Goal: Task Accomplishment & Management: Complete application form

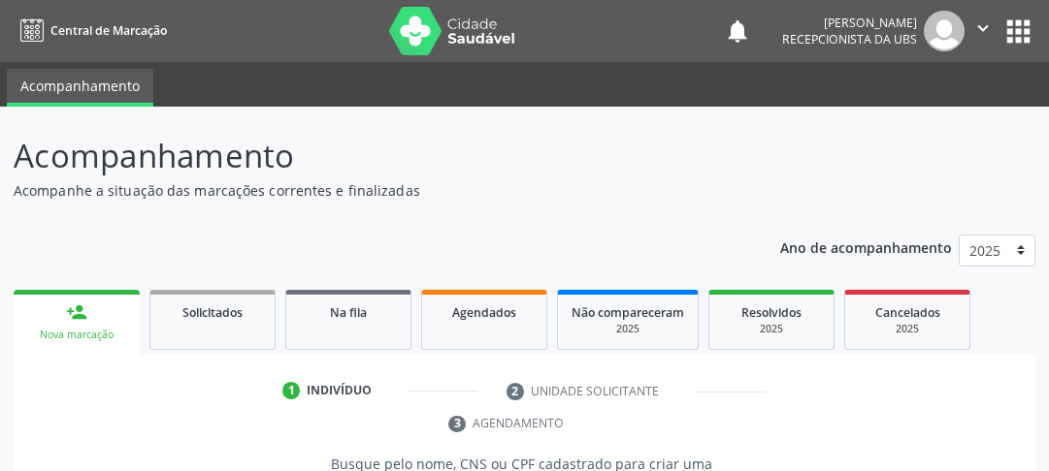
scroll to position [328, 0]
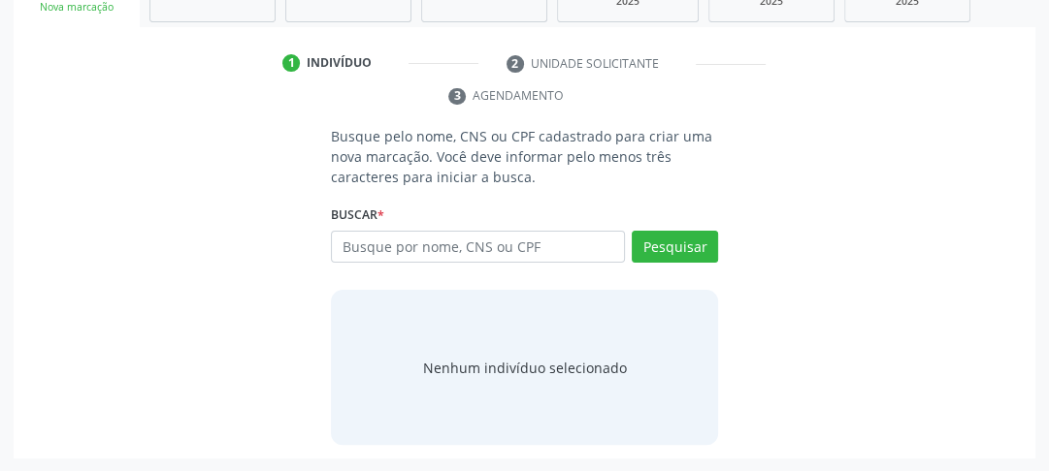
click at [451, 255] on input "text" at bounding box center [478, 247] width 294 height 33
click at [446, 249] on input "text" at bounding box center [478, 247] width 294 height 33
click at [443, 240] on input "text" at bounding box center [478, 247] width 294 height 33
type input "[PERSON_NAME]"
click at [673, 235] on button "Pesquisar" at bounding box center [674, 247] width 86 height 33
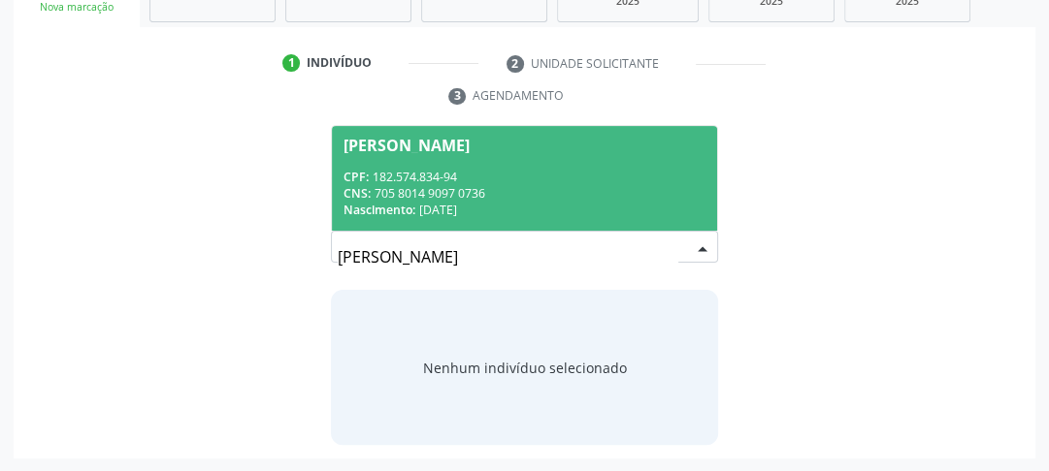
scroll to position [250, 0]
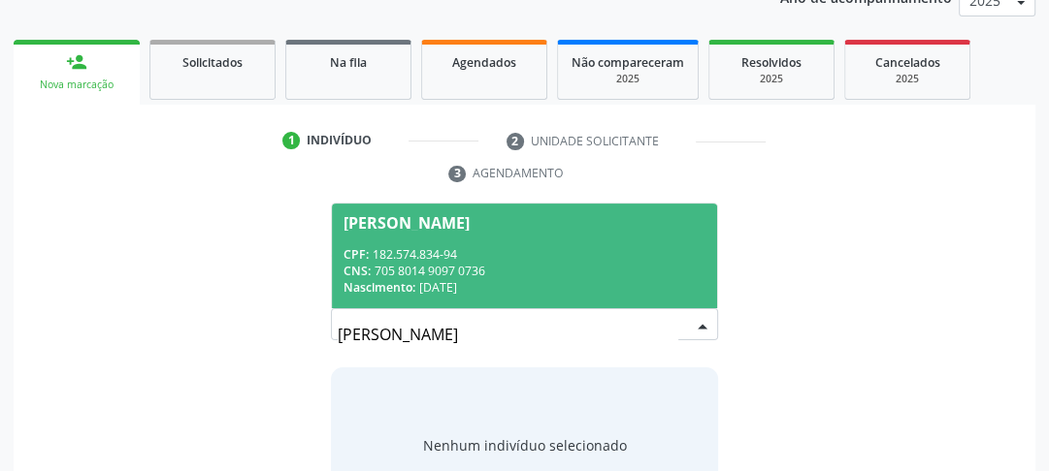
click at [457, 284] on div "Nascimento: [DATE]" at bounding box center [524, 287] width 362 height 16
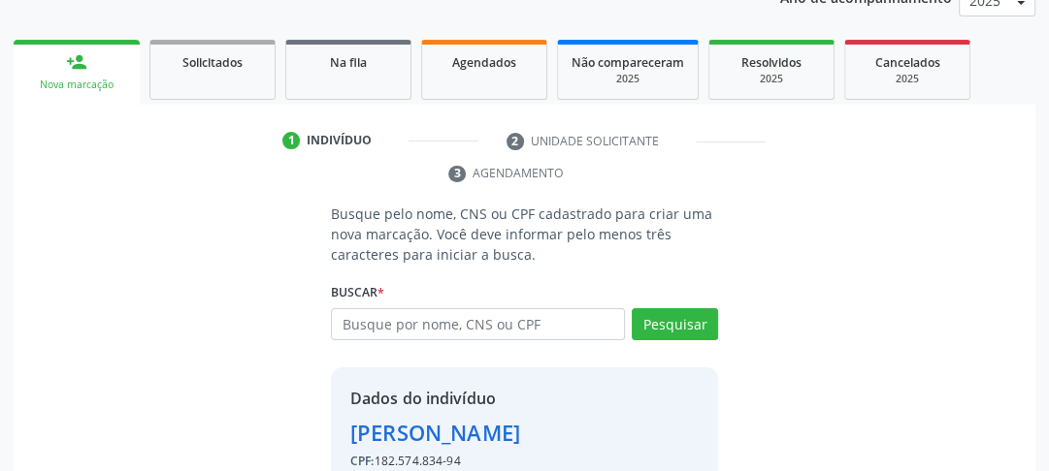
scroll to position [358, 0]
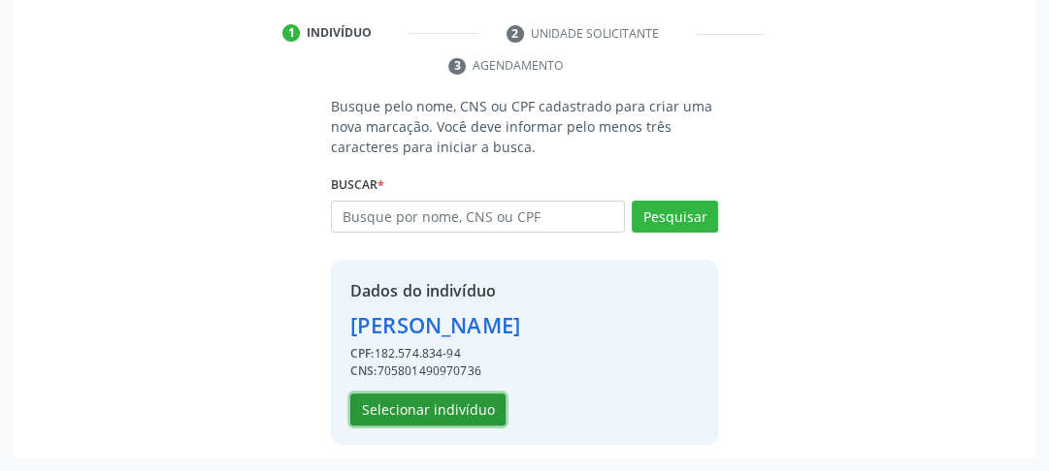
click at [441, 411] on button "Selecionar indivíduo" at bounding box center [427, 410] width 155 height 33
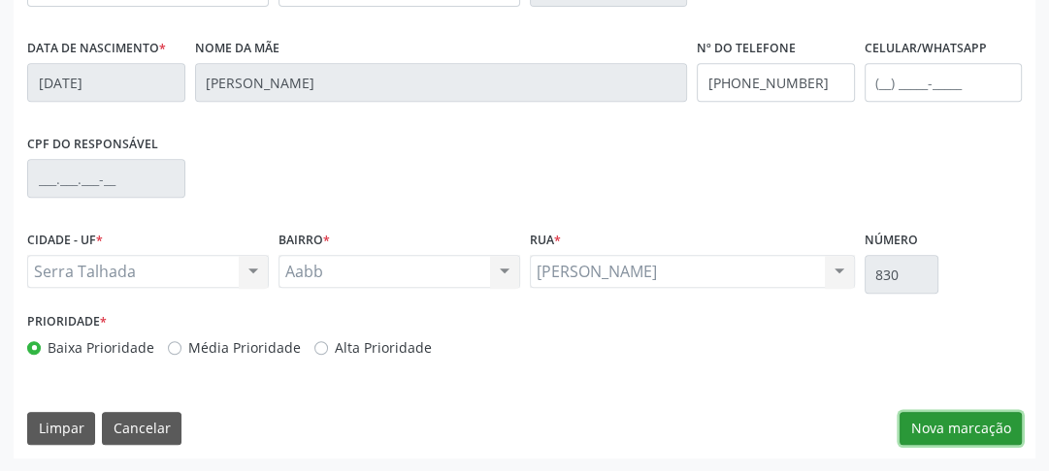
click at [988, 421] on button "Nova marcação" at bounding box center [960, 428] width 122 height 33
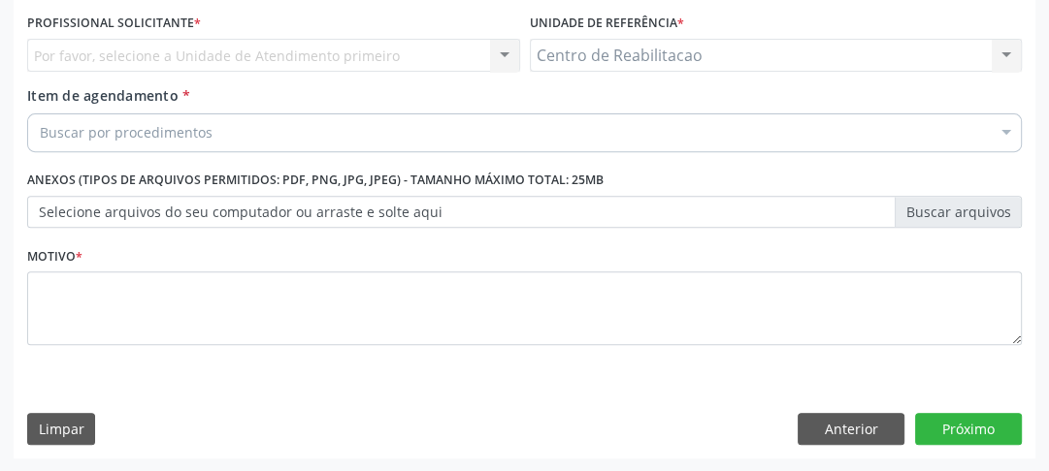
scroll to position [366, 0]
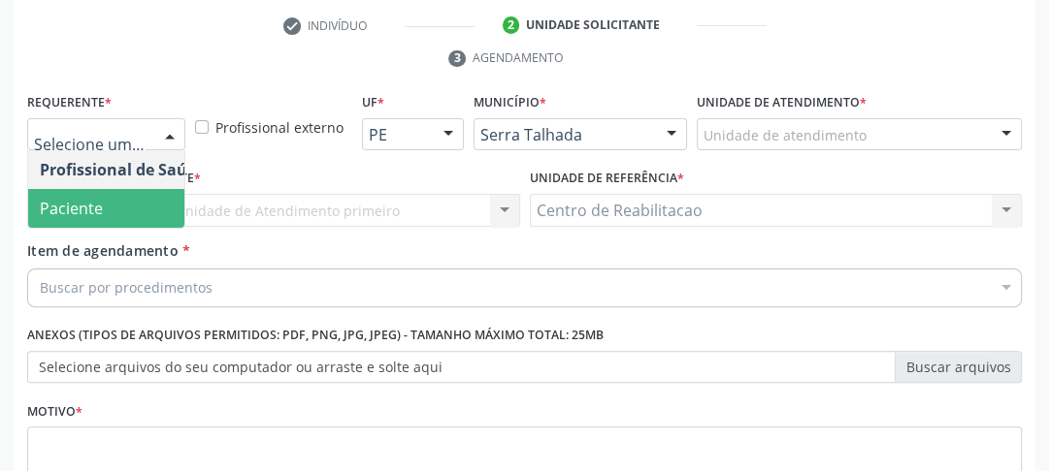
click at [110, 210] on span "Paciente" at bounding box center [122, 208] width 189 height 39
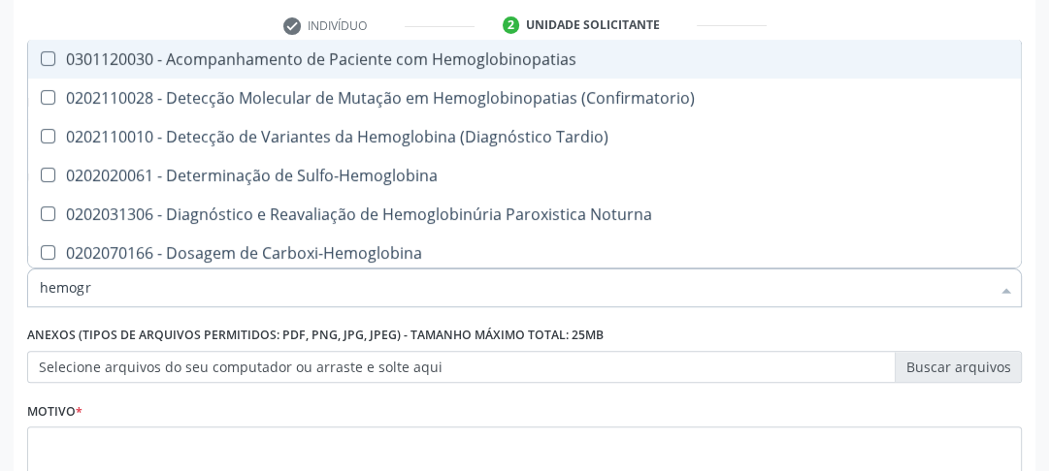
type input "hemogra"
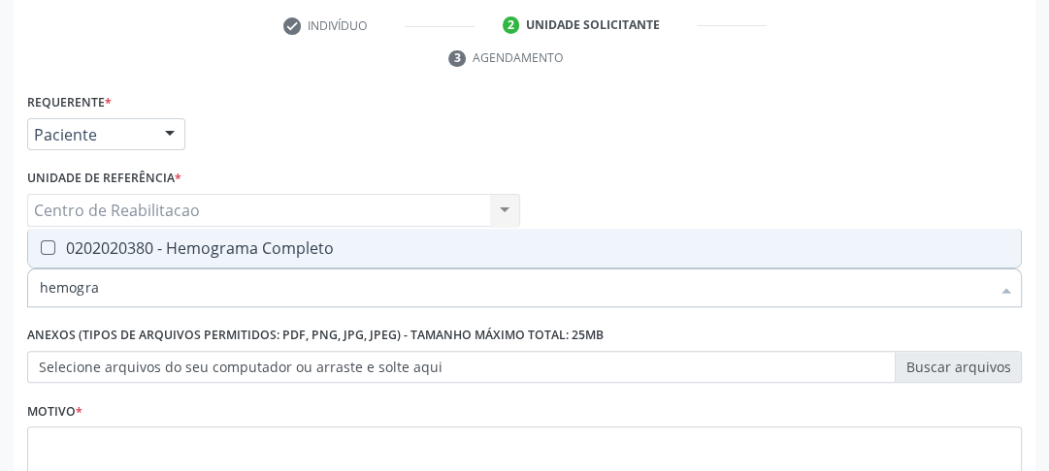
click at [47, 250] on Completo at bounding box center [48, 248] width 15 height 15
click at [41, 250] on Completo "checkbox" at bounding box center [34, 248] width 13 height 13
checkbox Completo "true"
drag, startPoint x: 97, startPoint y: 287, endPoint x: 0, endPoint y: 307, distance: 98.9
click at [0, 307] on div "Acompanhamento Acompanhe a situação das marcações correntes e finalizadas Relat…" at bounding box center [524, 184] width 1049 height 887
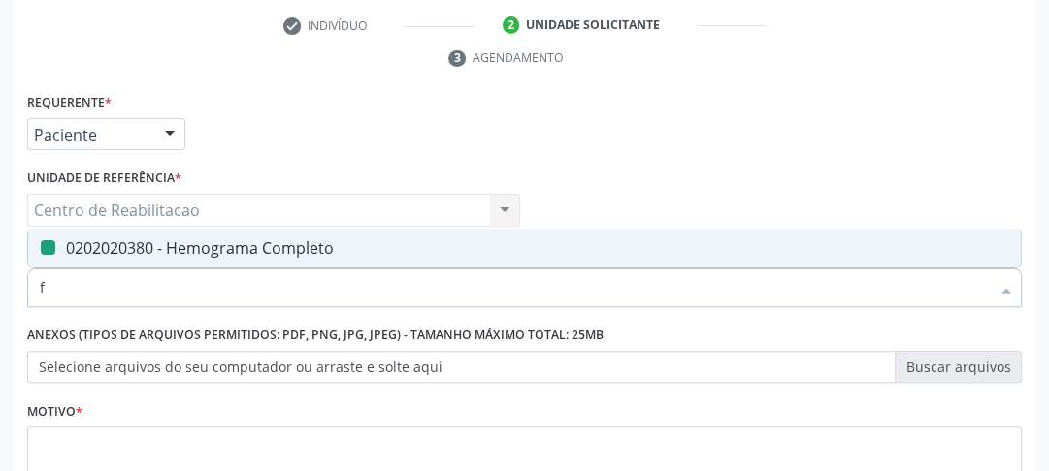
type input "fe"
checkbox Completo "false"
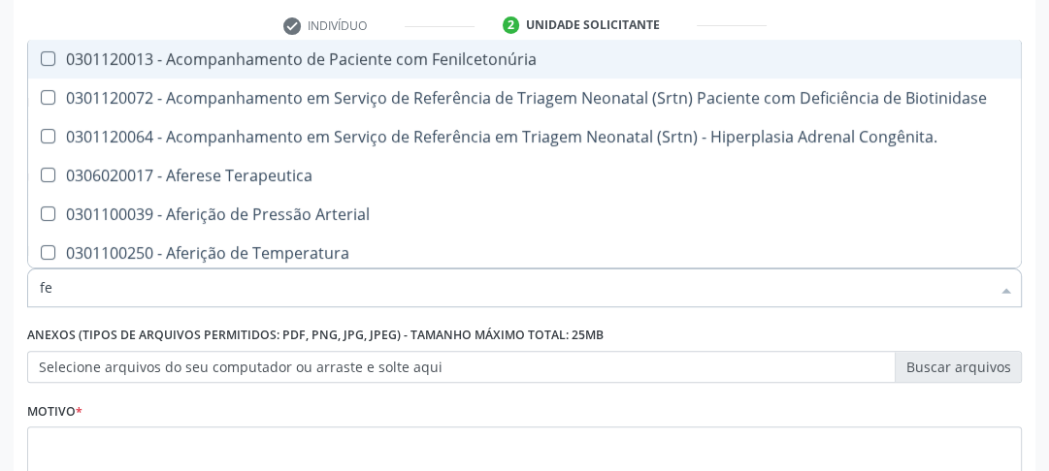
type input "f"
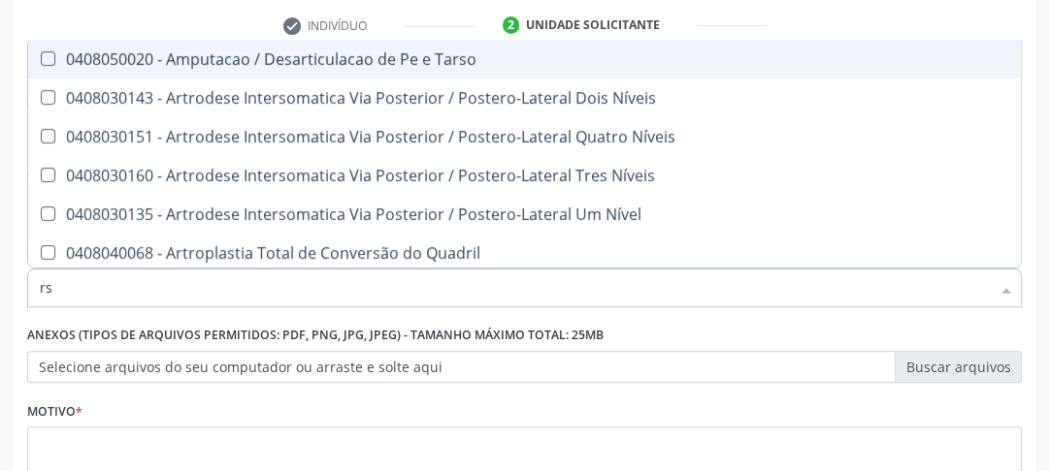
type input "r"
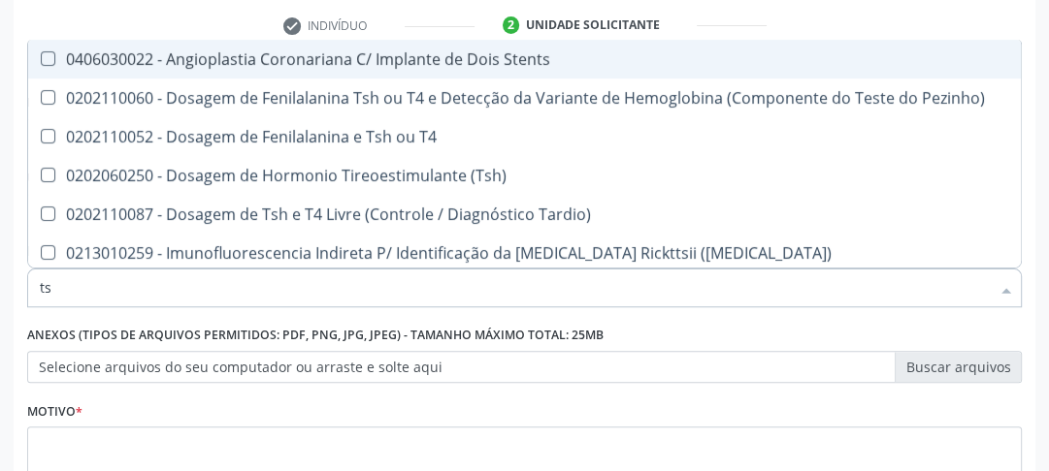
type input "tsh"
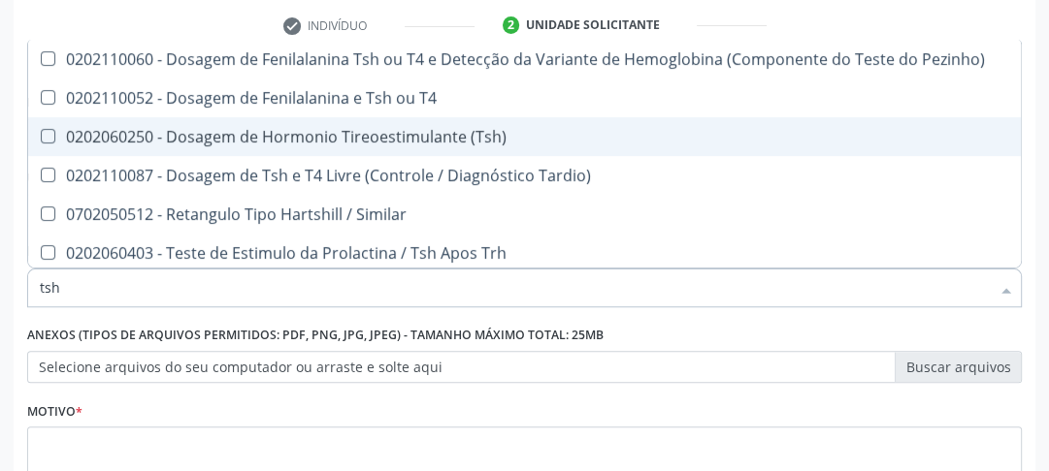
click at [46, 129] on \(Tsh\) at bounding box center [48, 136] width 15 height 15
click at [41, 130] on \(Tsh\) "checkbox" at bounding box center [34, 136] width 13 height 13
checkbox \(Tsh\) "true"
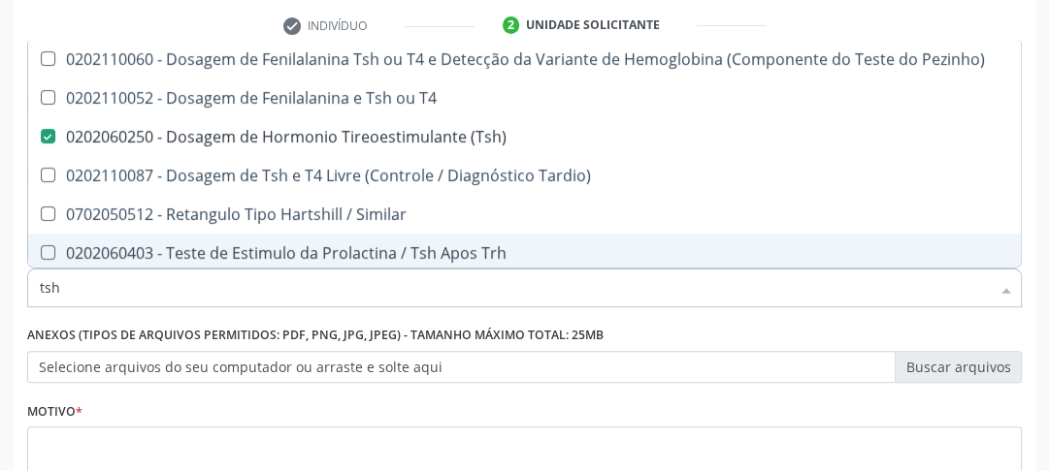
drag, startPoint x: 78, startPoint y: 284, endPoint x: 28, endPoint y: 274, distance: 50.6
click at [33, 276] on div "tsh" at bounding box center [524, 288] width 994 height 39
type input "t"
checkbox \(Tsh\) "false"
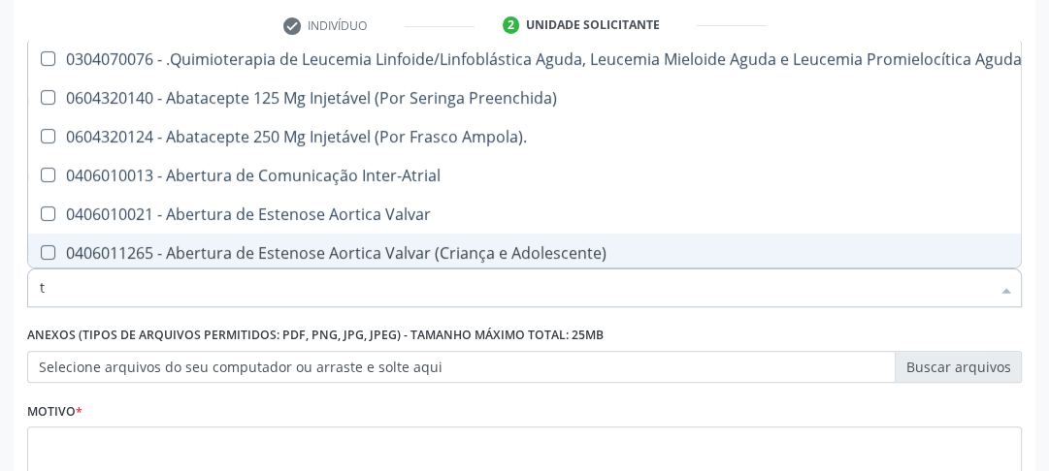
type input "t4"
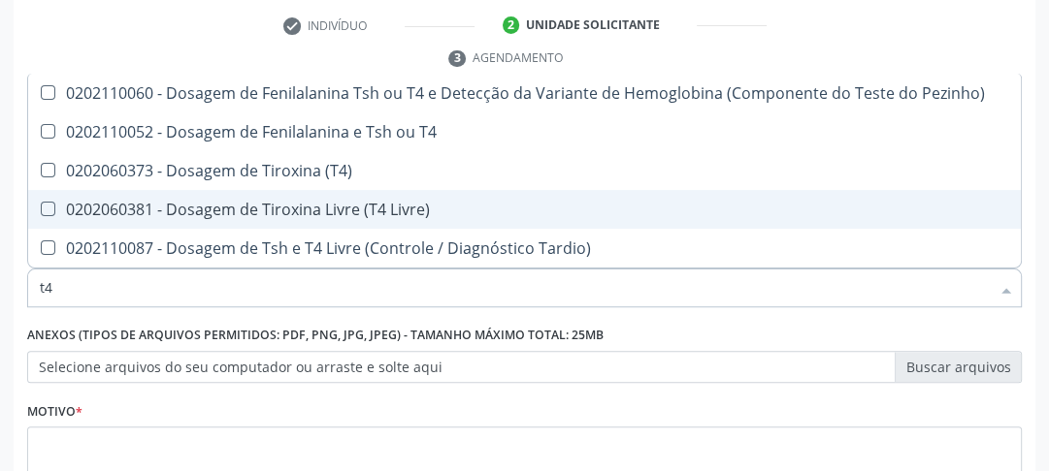
click at [50, 209] on Livre\) at bounding box center [48, 209] width 15 height 15
click at [41, 209] on Livre\) "checkbox" at bounding box center [34, 209] width 13 height 13
checkbox Livre\) "true"
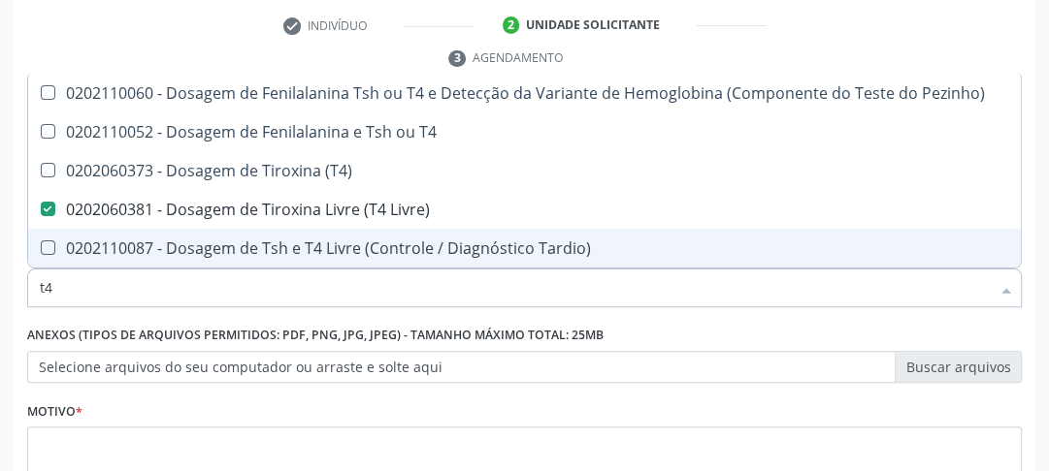
drag, startPoint x: 70, startPoint y: 287, endPoint x: 0, endPoint y: 279, distance: 70.3
click at [0, 283] on div "Acompanhamento Acompanhe a situação das marcações correntes e finalizadas Relat…" at bounding box center [524, 184] width 1049 height 887
type input "col"
checkbox Livre\) "false"
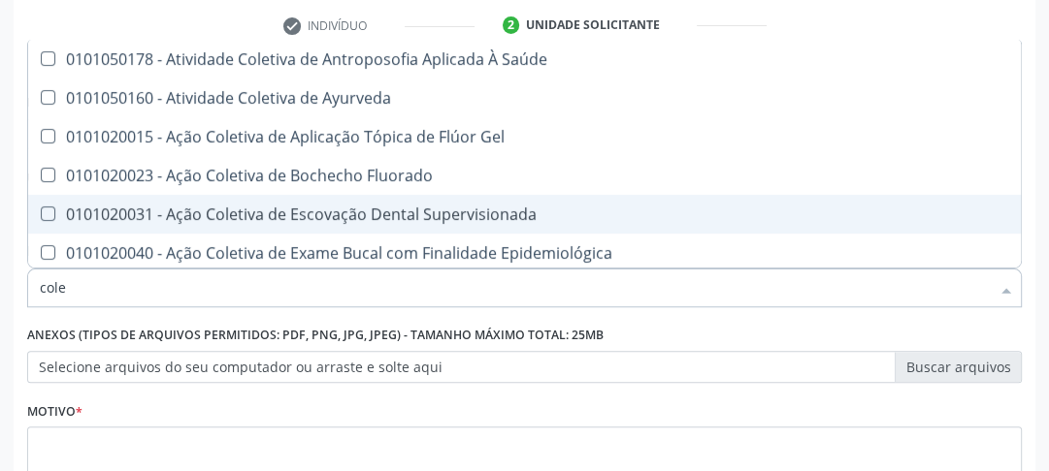
type input "coles"
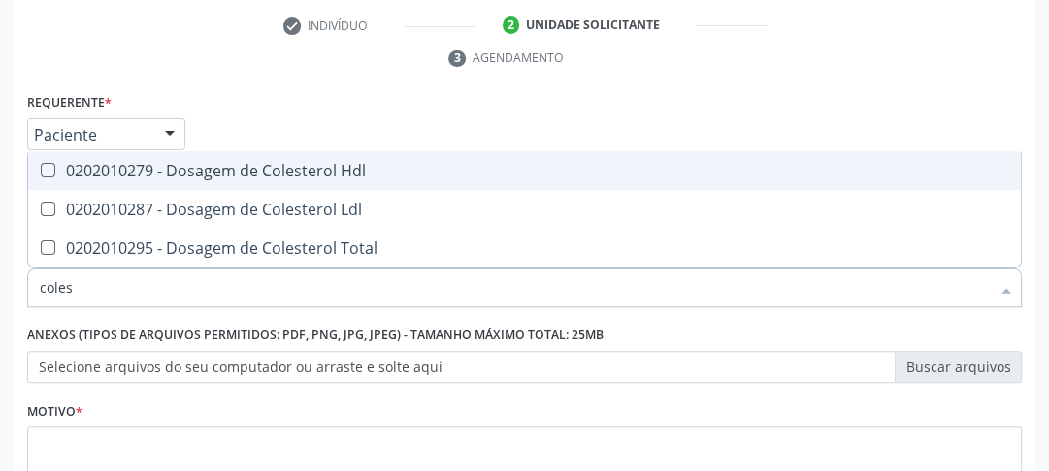
click at [50, 175] on Hdl at bounding box center [48, 170] width 15 height 15
click at [41, 175] on Hdl "checkbox" at bounding box center [34, 170] width 13 height 13
checkbox Hdl "true"
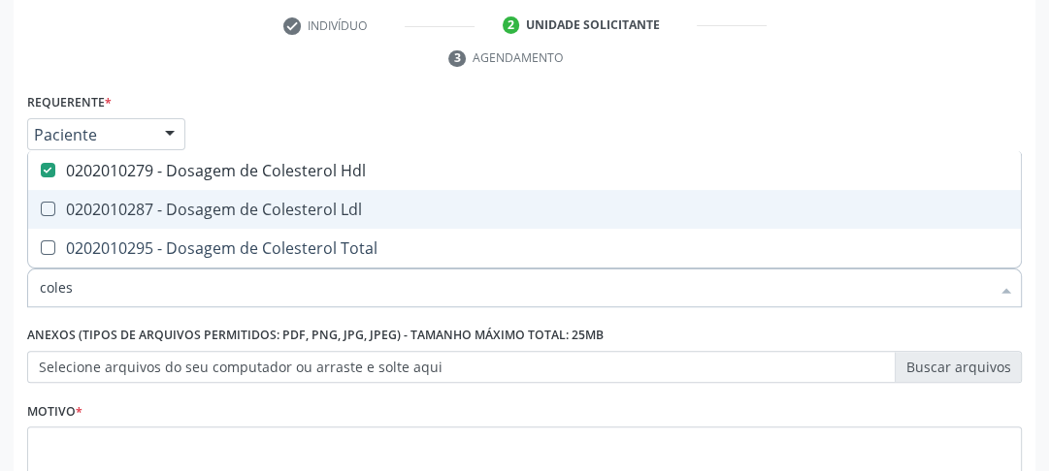
click at [45, 198] on span "0202010287 - Dosagem de Colesterol Ldl" at bounding box center [524, 209] width 992 height 39
checkbox Ldl "true"
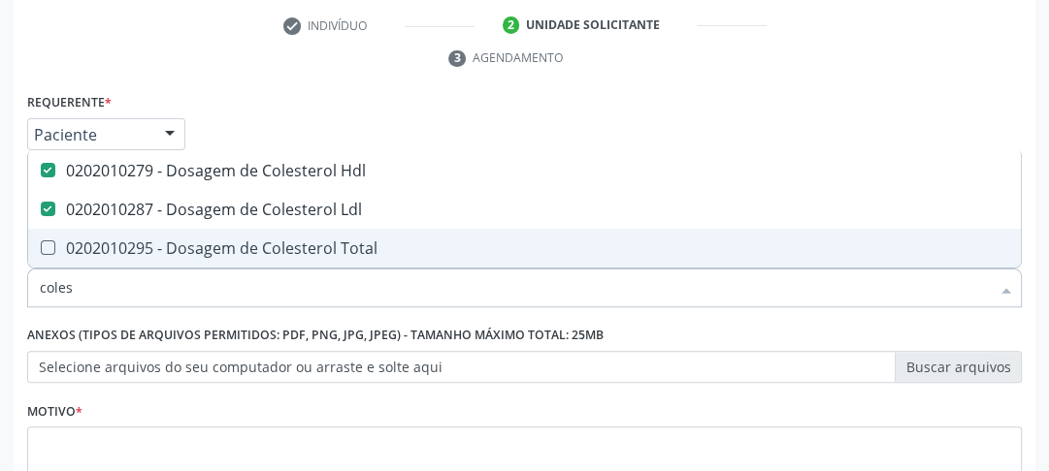
click at [45, 241] on Total at bounding box center [48, 248] width 15 height 15
click at [41, 242] on Total "checkbox" at bounding box center [34, 248] width 13 height 13
checkbox Total "true"
drag, startPoint x: 79, startPoint y: 283, endPoint x: 0, endPoint y: 299, distance: 80.1
click at [0, 299] on div "Acompanhamento Acompanhe a situação das marcações correntes e finalizadas Relat…" at bounding box center [524, 184] width 1049 height 887
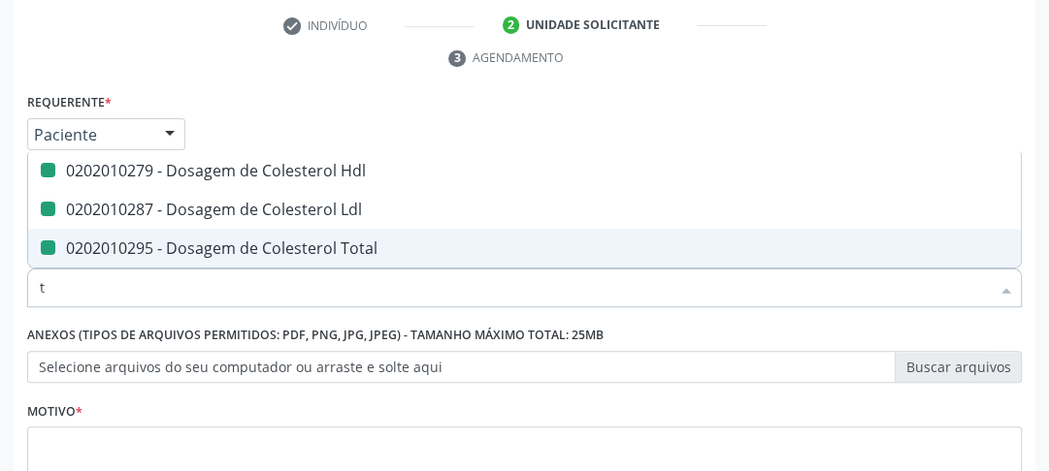
type input "tr"
checkbox Hdl "false"
checkbox Ldl "false"
checkbox Total "false"
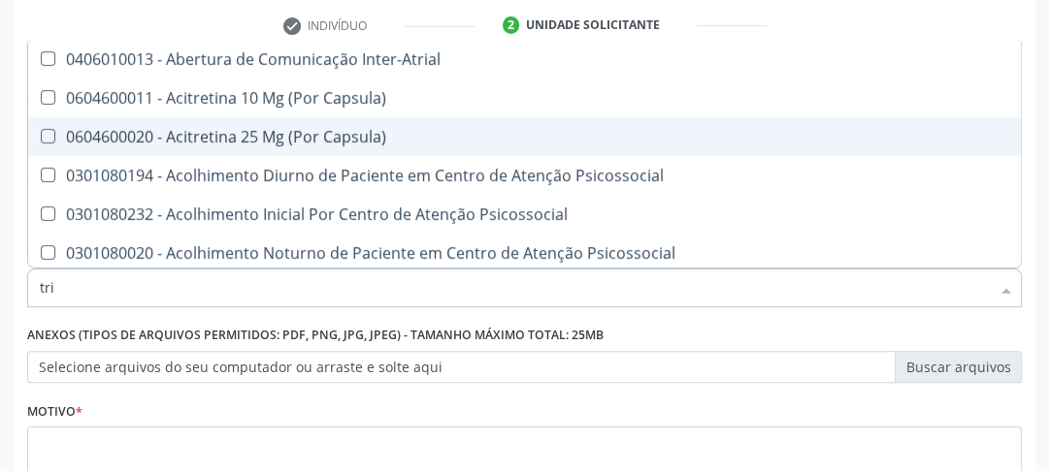
type input "trig"
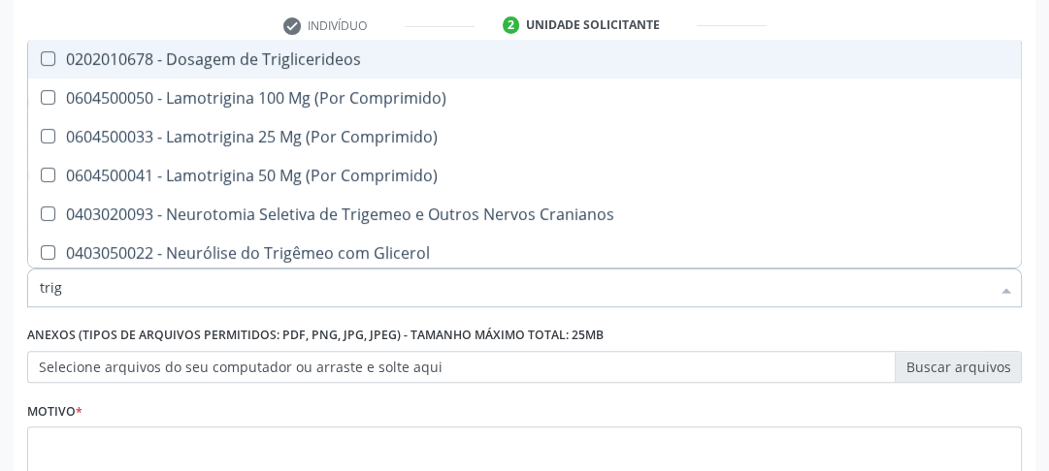
click at [52, 60] on Triglicerideos at bounding box center [48, 58] width 15 height 15
click at [41, 60] on Triglicerideos "checkbox" at bounding box center [34, 58] width 13 height 13
checkbox Triglicerideos "true"
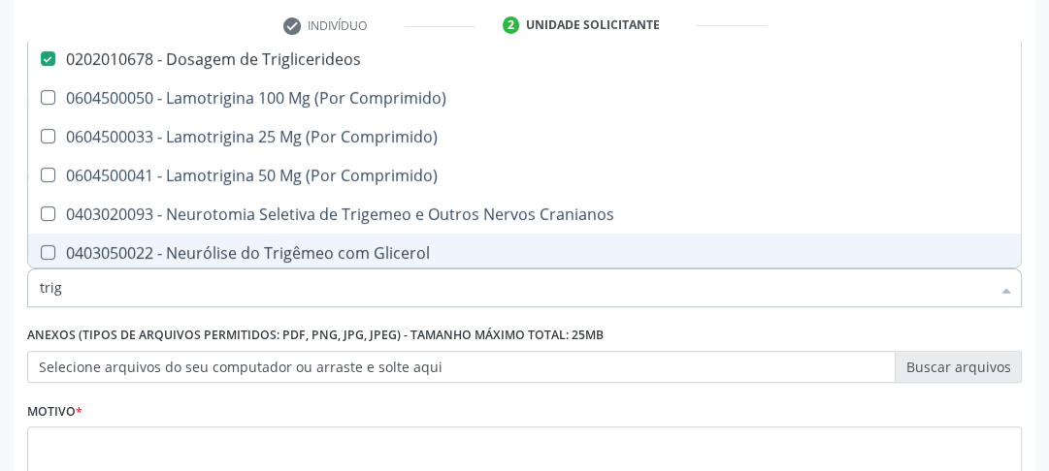
click at [0, 292] on div "Acompanhamento Acompanhe a situação das marcações correntes e finalizadas Relat…" at bounding box center [524, 184] width 1049 height 887
type input "g"
checkbox Triglicerideos "false"
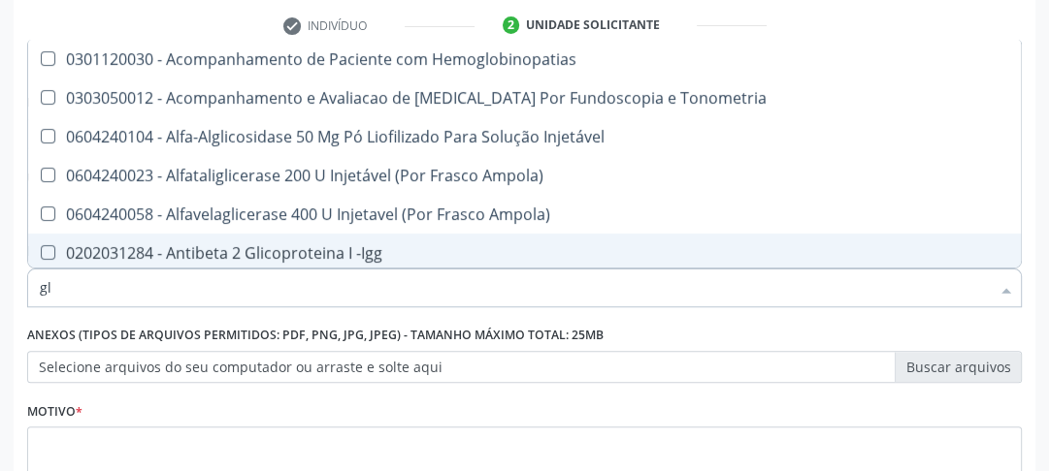
type input "gli"
checkbox Glomerular "true"
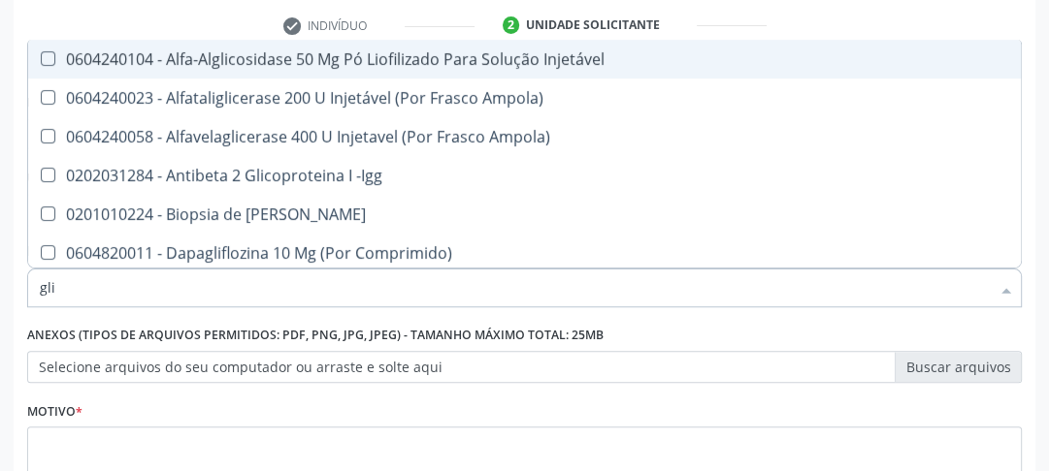
type input "glic"
checkbox Derrames "true"
checkbox Triglicerideos "false"
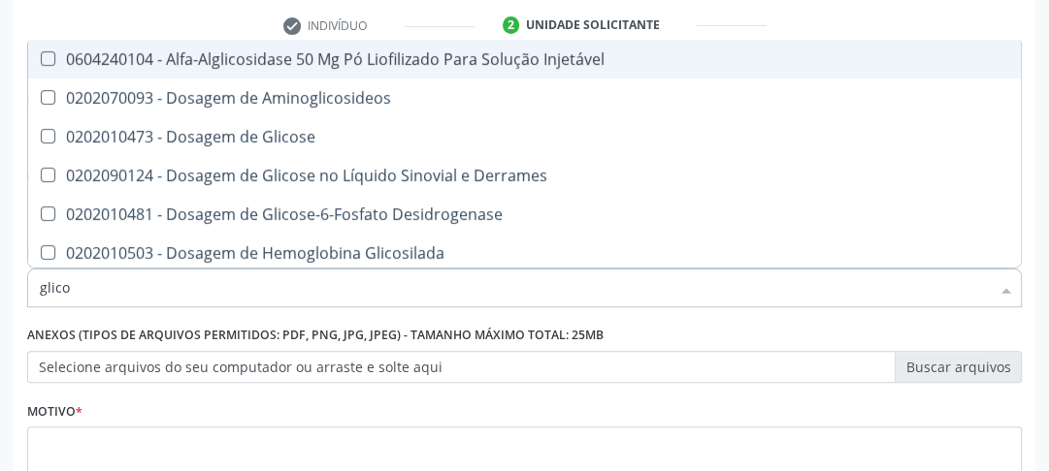
type input "glicos"
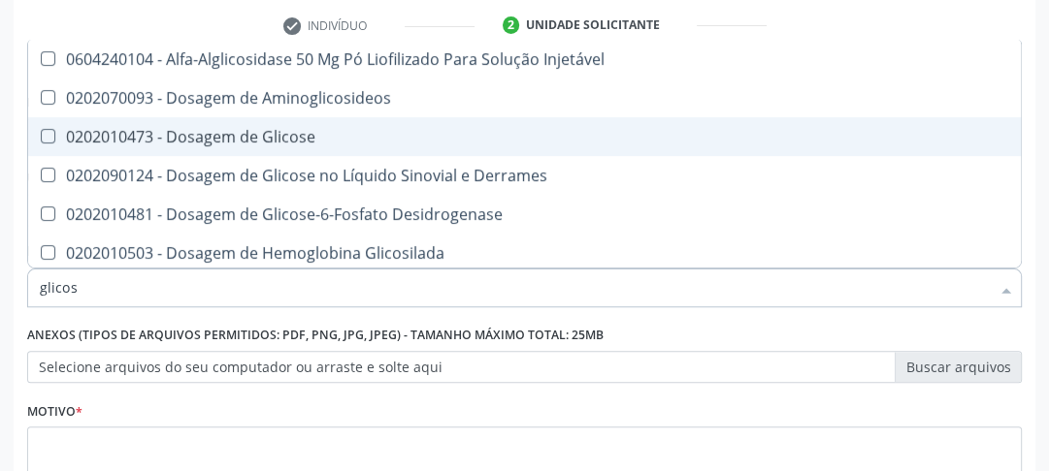
click at [49, 135] on Glicose at bounding box center [48, 136] width 15 height 15
click at [41, 135] on Glicose "checkbox" at bounding box center [34, 136] width 13 height 13
checkbox Glicose "true"
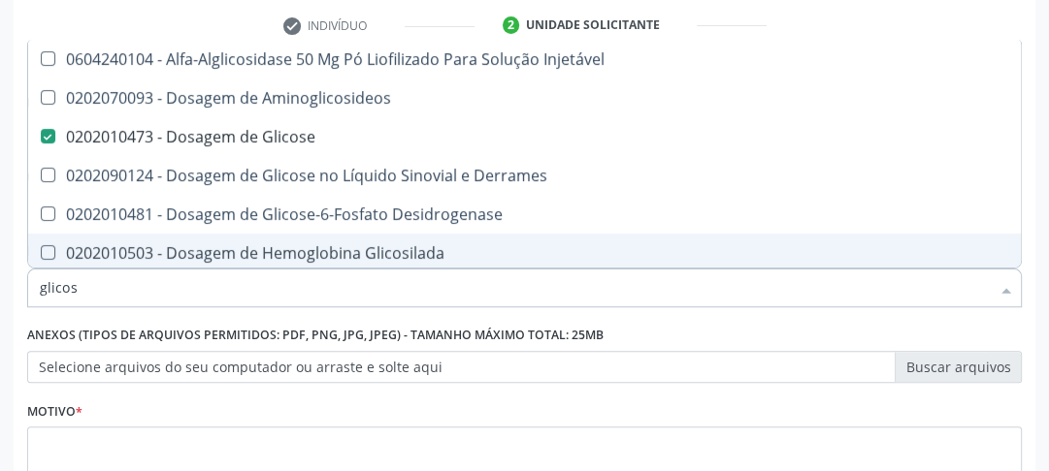
drag, startPoint x: 98, startPoint y: 294, endPoint x: 0, endPoint y: 292, distance: 98.0
click at [0, 292] on div "Acompanhamento Acompanhe a situação das marcações correntes e finalizadas Relat…" at bounding box center [524, 184] width 1049 height 887
type input "fe"
checkbox Glicose "false"
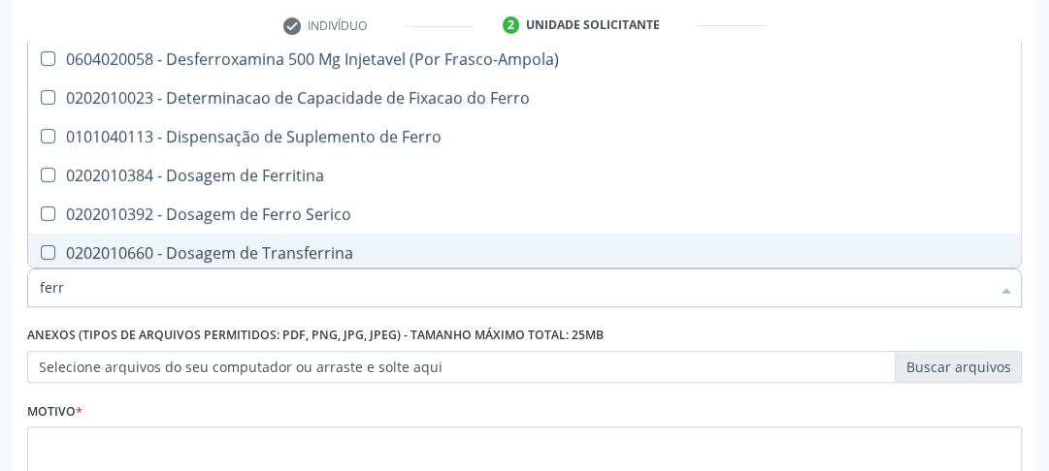
type input "ferro"
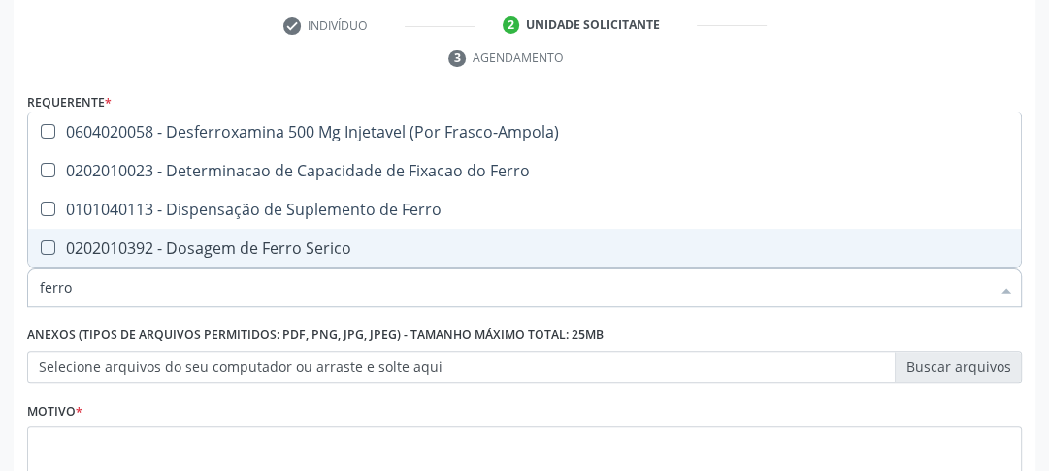
click at [44, 248] on Serico at bounding box center [48, 248] width 15 height 15
click at [41, 248] on Serico "checkbox" at bounding box center [34, 248] width 13 height 13
checkbox Serico "true"
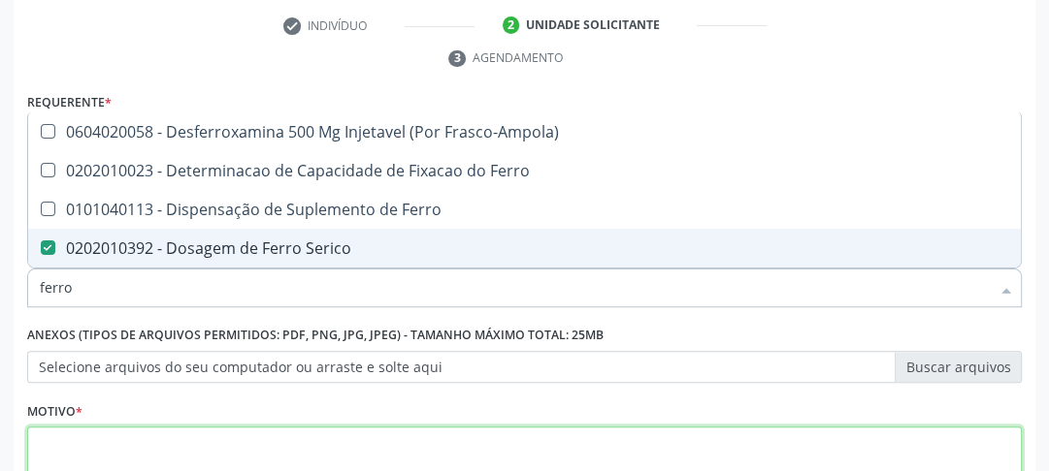
click at [723, 461] on textarea at bounding box center [524, 464] width 994 height 74
checkbox Ferro "true"
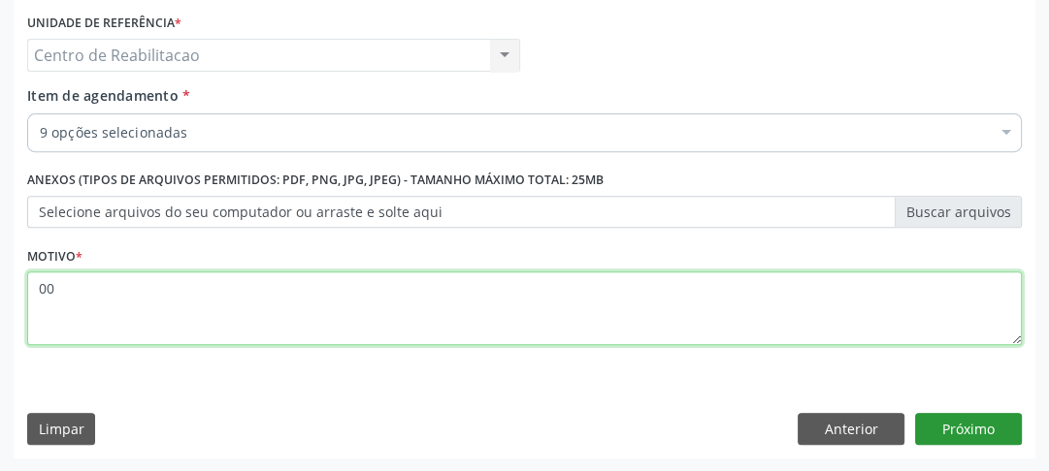
type textarea "00"
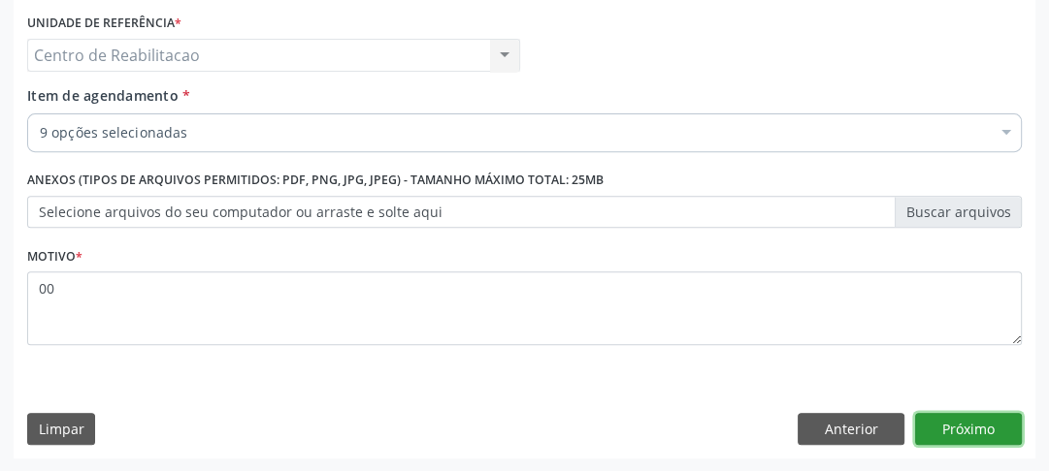
click at [987, 435] on button "Próximo" at bounding box center [968, 429] width 107 height 33
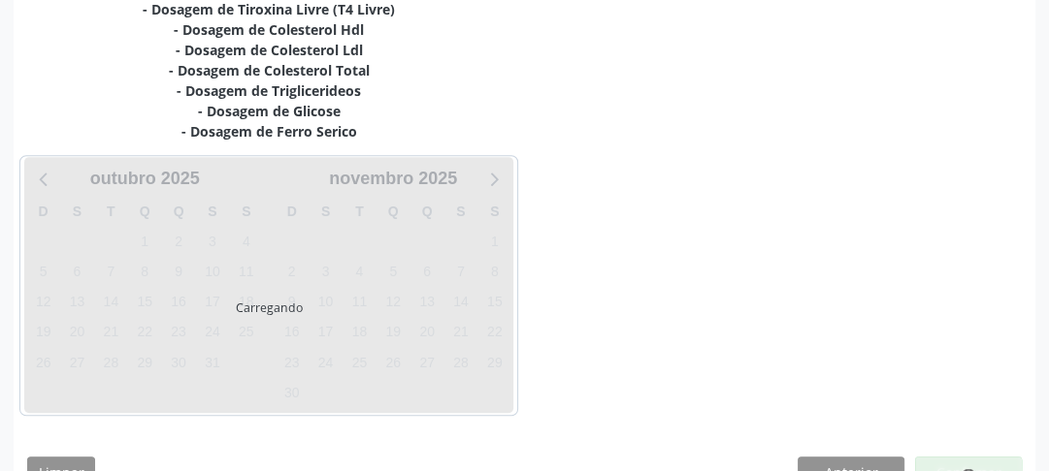
scroll to position [526, 0]
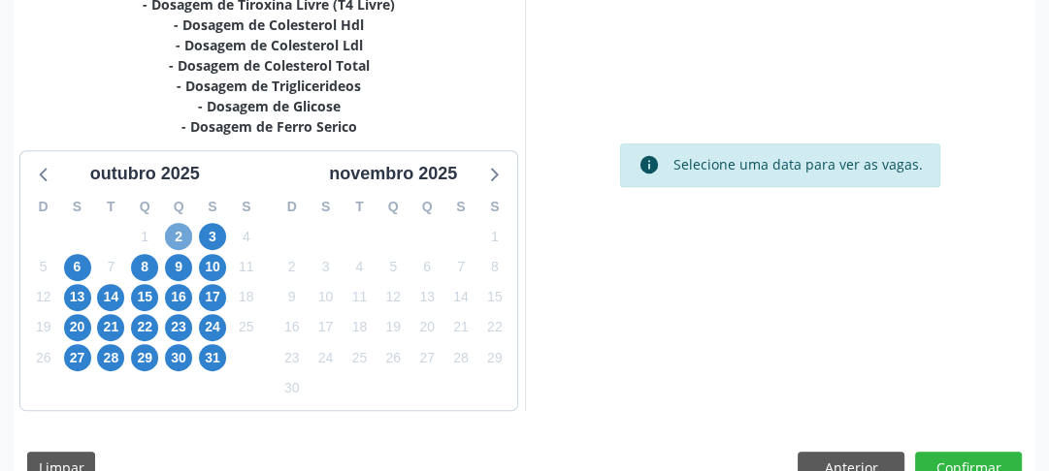
click at [185, 233] on span "2" at bounding box center [178, 236] width 27 height 27
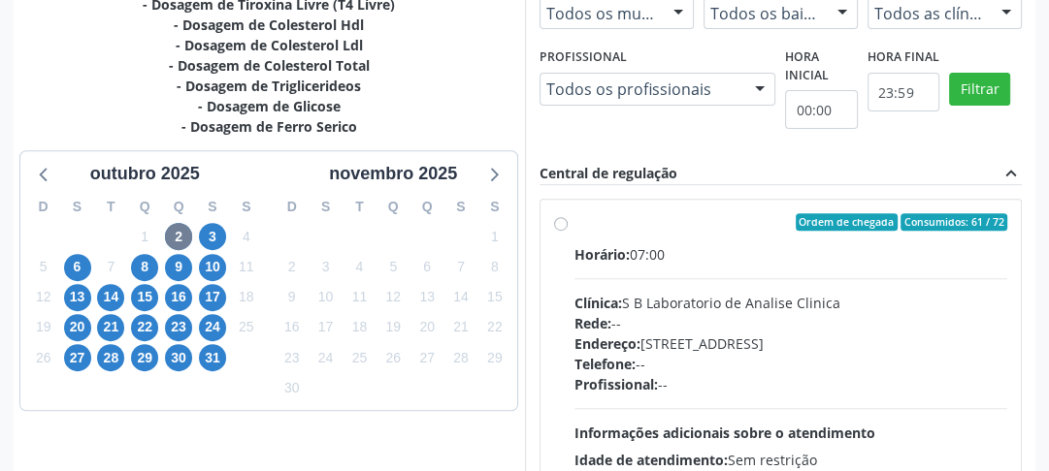
click at [574, 216] on label "Ordem de chegada Consumidos: 61 / 72 Horário: 07:00 Clínica: S B Laboratorio de…" at bounding box center [791, 362] width 434 height 298
click at [557, 216] on input "Ordem de chegada Consumidos: 61 / 72 Horário: 07:00 Clínica: S B Laboratorio de…" at bounding box center [561, 221] width 14 height 17
radio input "true"
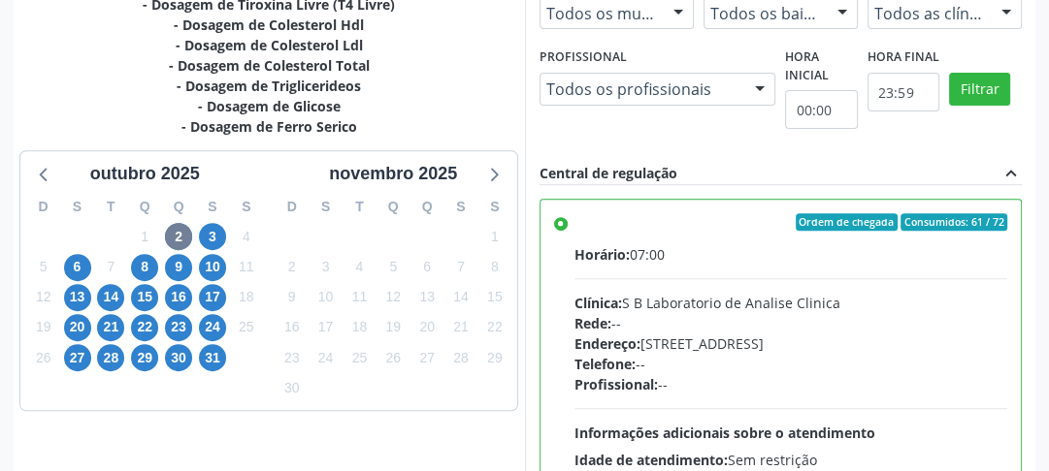
click at [574, 221] on label "Ordem de chegada Consumidos: 61 / 72 Horário: 07:00 Clínica: S B Laboratorio de…" at bounding box center [791, 362] width 434 height 298
click at [563, 221] on input "Ordem de chegada Consumidos: 61 / 72 Horário: 07:00 Clínica: S B Laboratorio de…" at bounding box center [561, 221] width 14 height 17
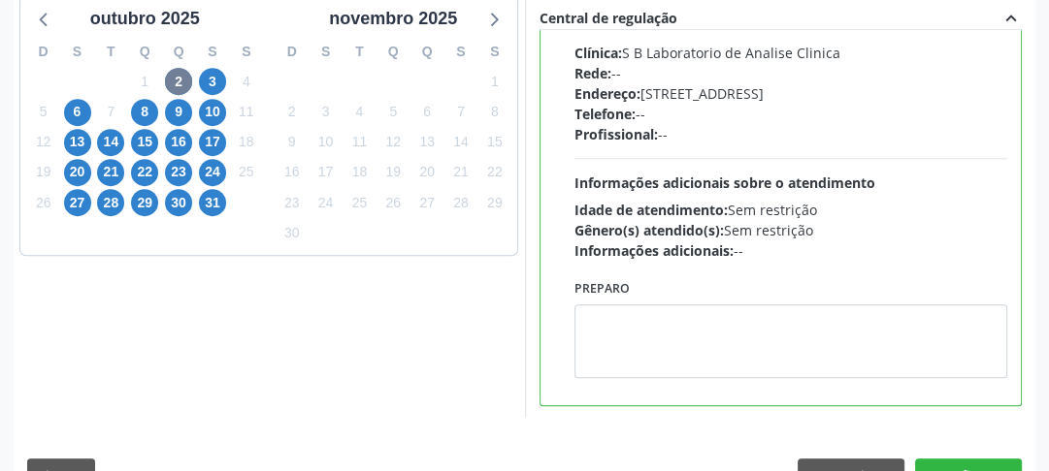
scroll to position [0, 0]
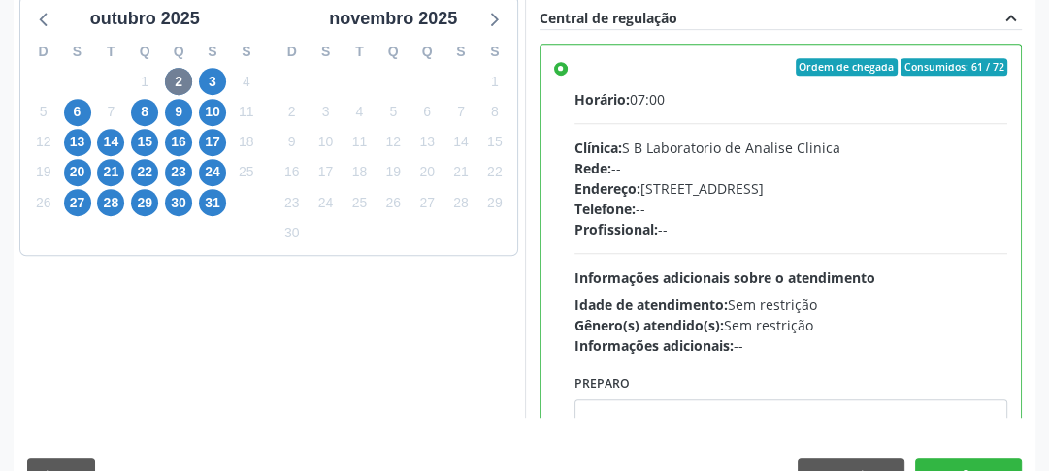
click at [574, 70] on label "Ordem de chegada Consumidos: 61 / 72 Horário: 07:00 Clínica: S B Laboratorio de…" at bounding box center [791, 207] width 434 height 298
click at [563, 70] on input "Ordem de chegada Consumidos: 61 / 72 Horário: 07:00 Clínica: S B Laboratorio de…" at bounding box center [561, 66] width 14 height 17
click at [574, 70] on label "Ordem de chegada Consumidos: 61 / 72 Horário: 07:00 Clínica: S B Laboratorio de…" at bounding box center [791, 207] width 434 height 298
click at [563, 70] on input "Ordem de chegada Consumidos: 61 / 72 Horário: 07:00 Clínica: S B Laboratorio de…" at bounding box center [561, 66] width 14 height 17
click at [574, 70] on label "Ordem de chegada Consumidos: 61 / 72 Horário: 07:00 Clínica: S B Laboratorio de…" at bounding box center [791, 207] width 434 height 298
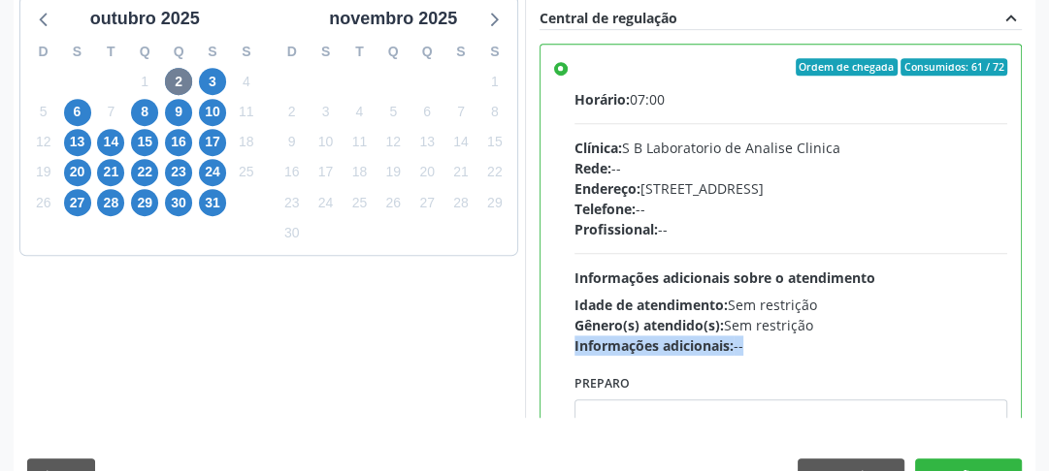
click at [563, 70] on input "Ordem de chegada Consumidos: 61 / 72 Horário: 07:00 Clínica: S B Laboratorio de…" at bounding box center [561, 66] width 14 height 17
click at [574, 70] on label "Ordem de chegada Consumidos: 61 / 72 Horário: 07:00 Clínica: S B Laboratorio de…" at bounding box center [791, 207] width 434 height 298
click at [563, 70] on input "Ordem de chegada Consumidos: 61 / 72 Horário: 07:00 Clínica: S B Laboratorio de…" at bounding box center [561, 66] width 14 height 17
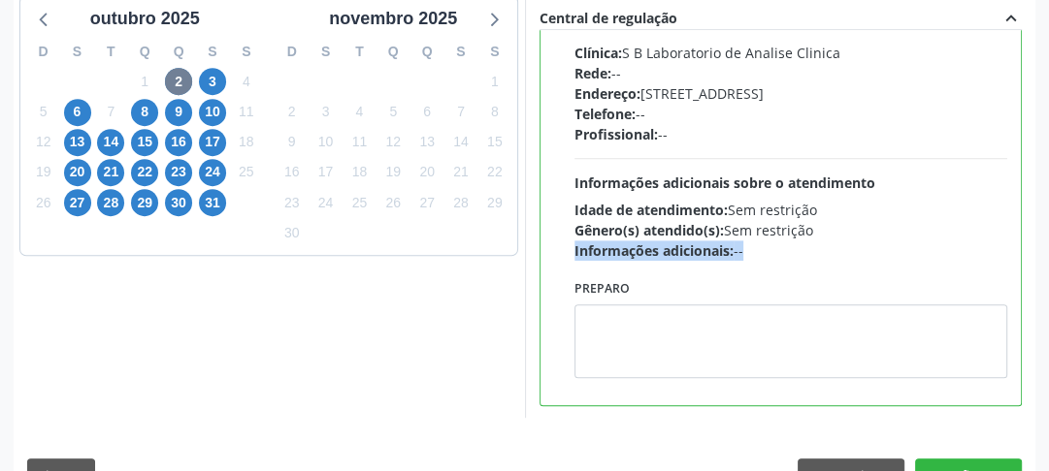
scroll to position [728, 0]
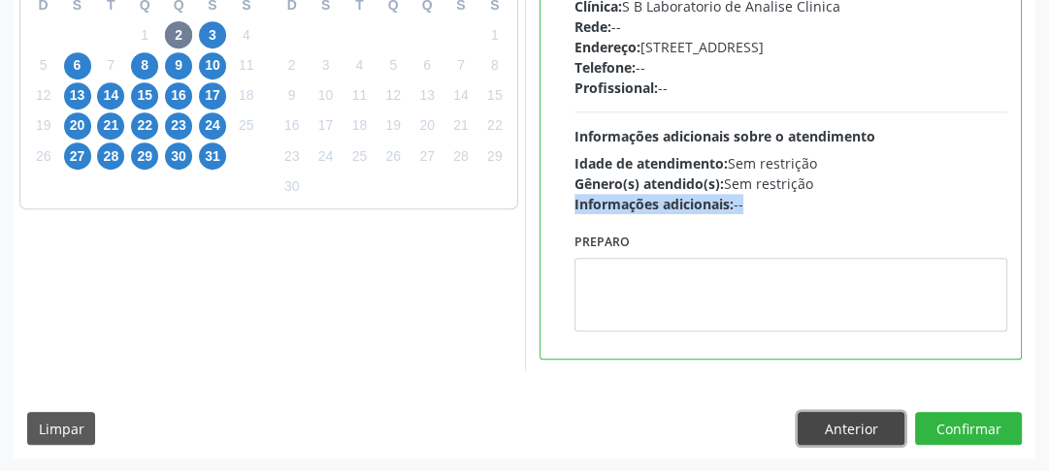
click at [845, 424] on button "Anterior" at bounding box center [850, 428] width 107 height 33
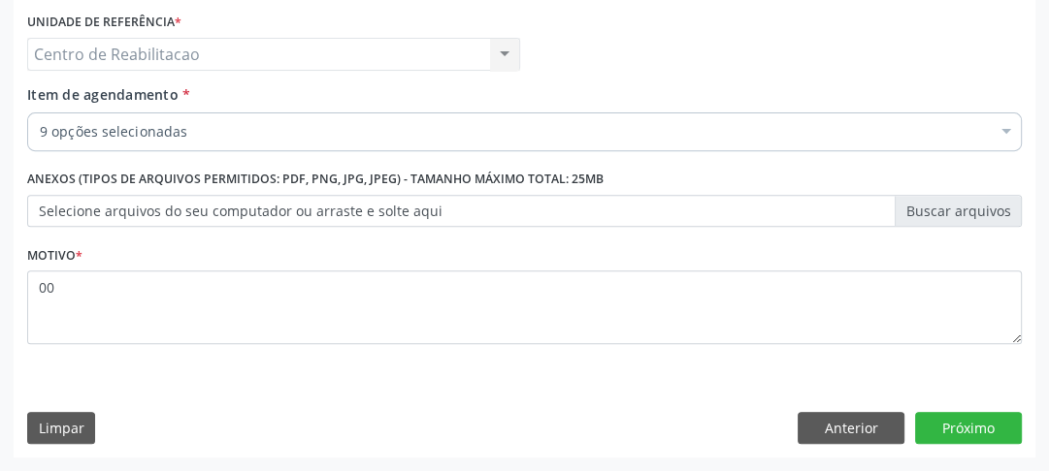
scroll to position [521, 0]
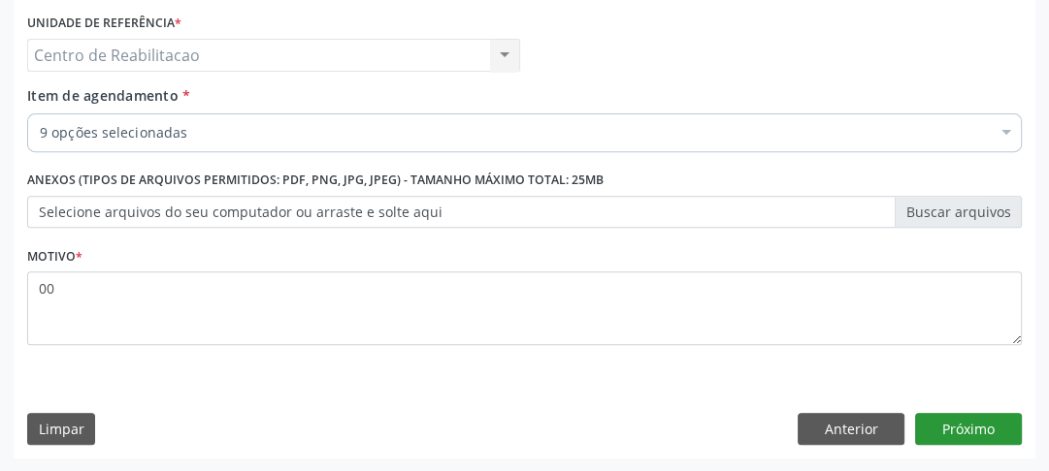
click at [994, 410] on div "Requerente * Paciente Profissional de Saúde Paciente Nenhum resultado encontrad…" at bounding box center [524, 196] width 1021 height 527
click at [989, 418] on button "Próximo" at bounding box center [968, 429] width 107 height 33
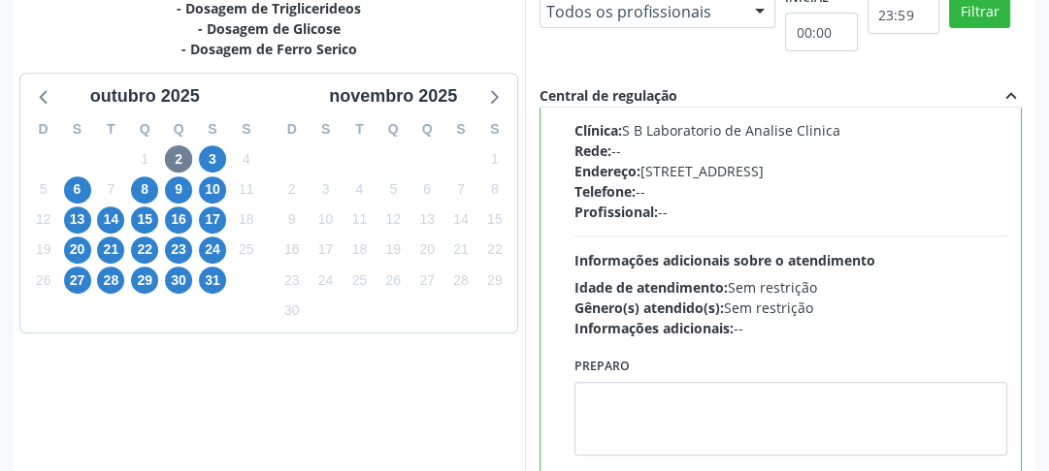
scroll to position [0, 0]
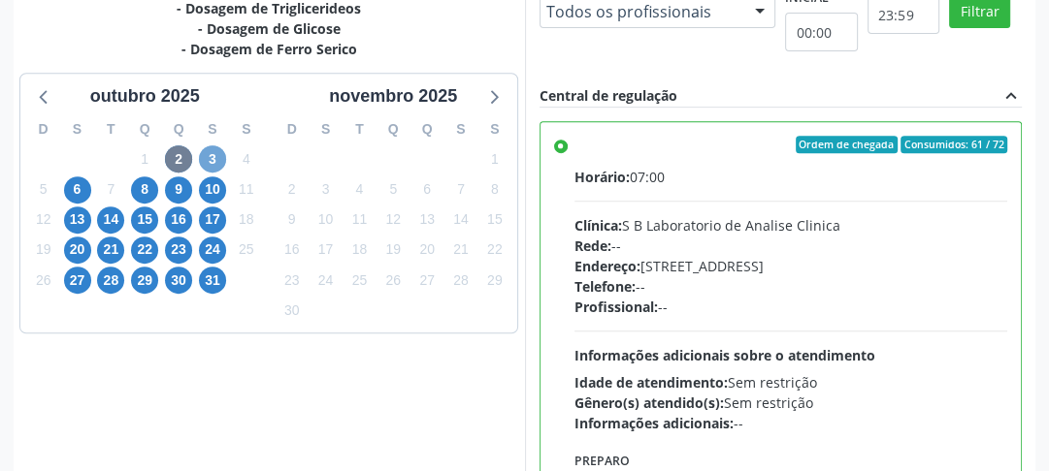
click at [213, 163] on span "3" at bounding box center [212, 159] width 27 height 27
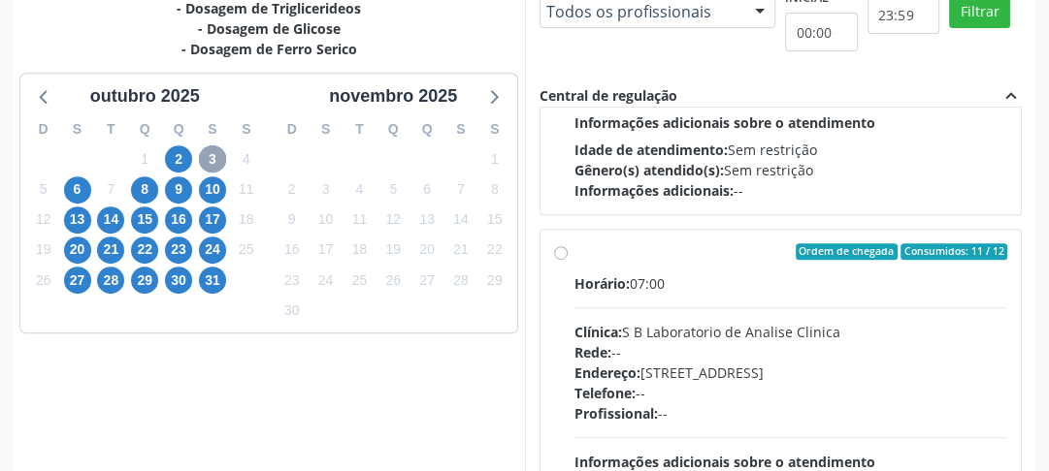
scroll to position [304, 0]
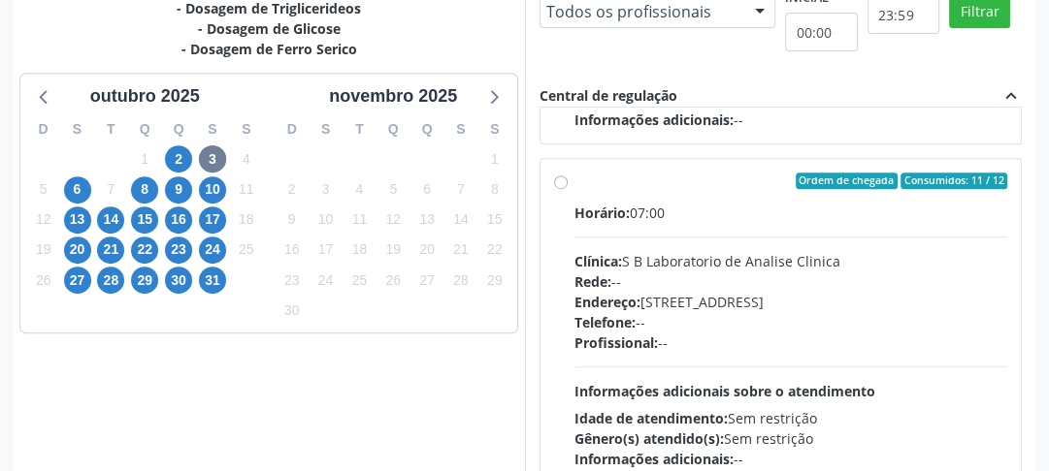
click at [574, 178] on label "Ordem de chegada Consumidos: 11 / 12 Horário: 07:00 Clínica: S B Laboratorio de…" at bounding box center [791, 322] width 434 height 298
click at [561, 178] on input "Ordem de chegada Consumidos: 11 / 12 Horário: 07:00 Clínica: S B Laboratorio de…" at bounding box center [561, 181] width 14 height 17
radio input "true"
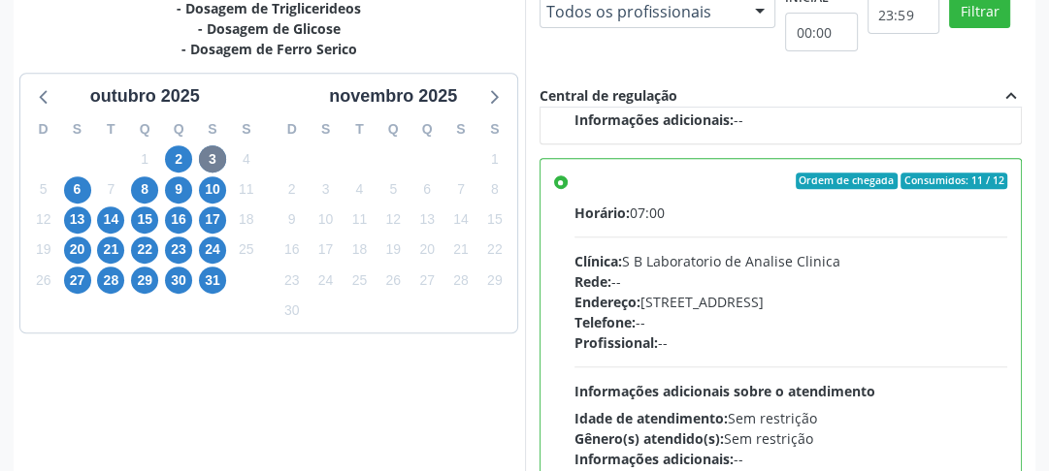
click at [178, 145] on div "2" at bounding box center [178, 160] width 27 height 30
click at [178, 152] on span "2" at bounding box center [178, 159] width 27 height 27
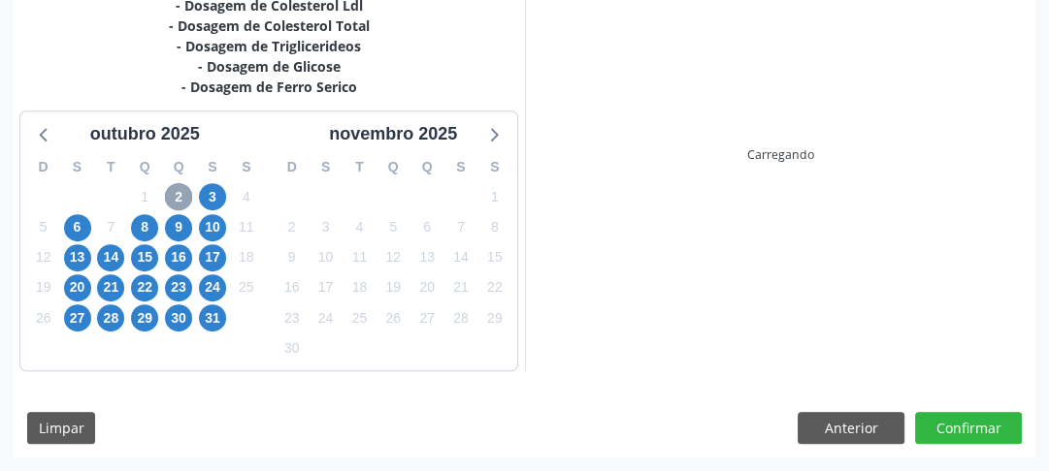
scroll to position [603, 0]
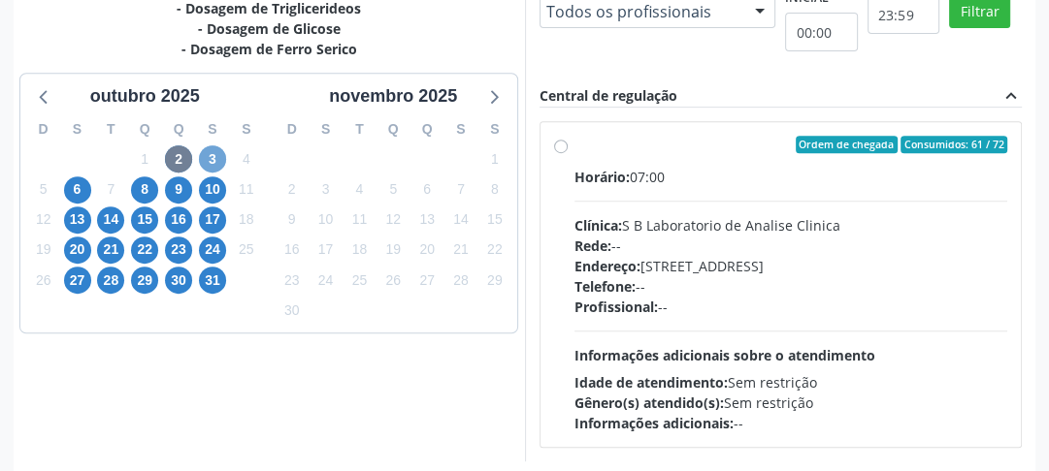
click at [212, 159] on span "3" at bounding box center [212, 159] width 27 height 27
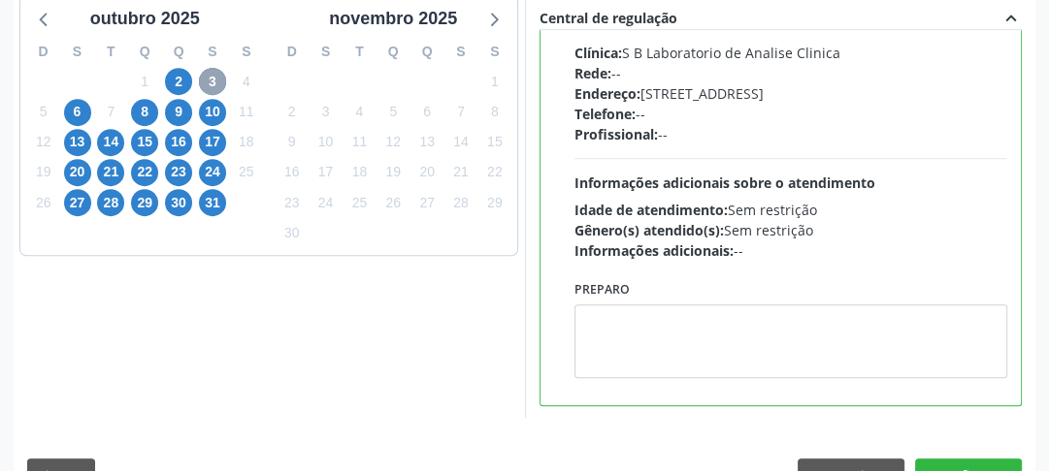
scroll to position [728, 0]
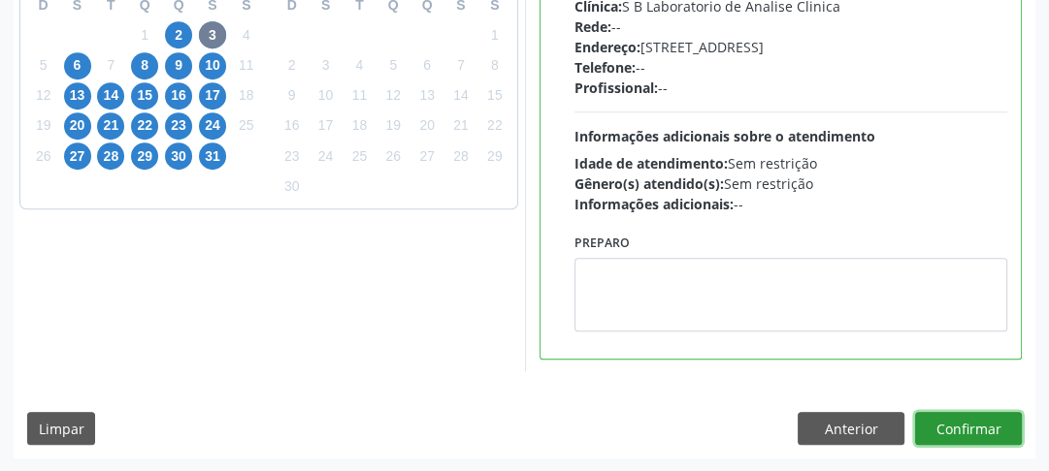
click at [993, 427] on button "Confirmar" at bounding box center [968, 428] width 107 height 33
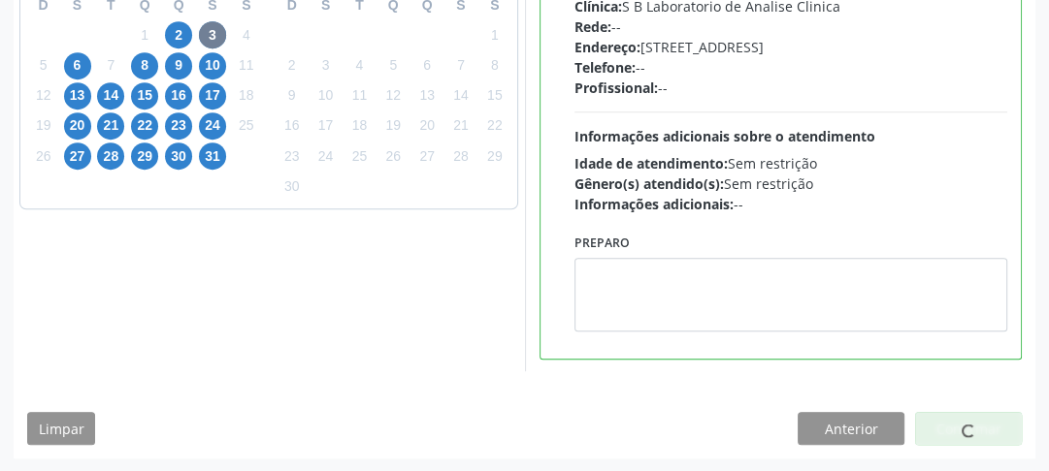
scroll to position [168, 0]
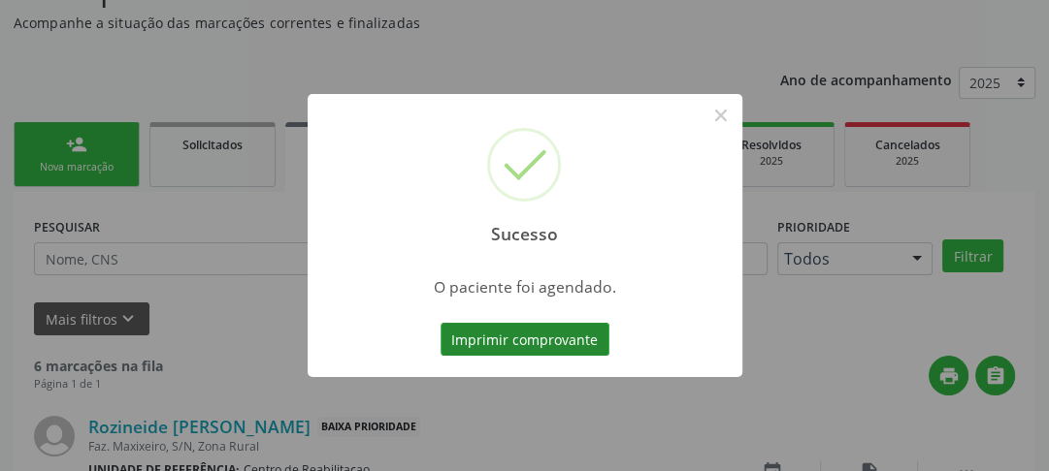
click at [518, 339] on button "Imprimir comprovante" at bounding box center [524, 339] width 169 height 33
